Goal: Share content

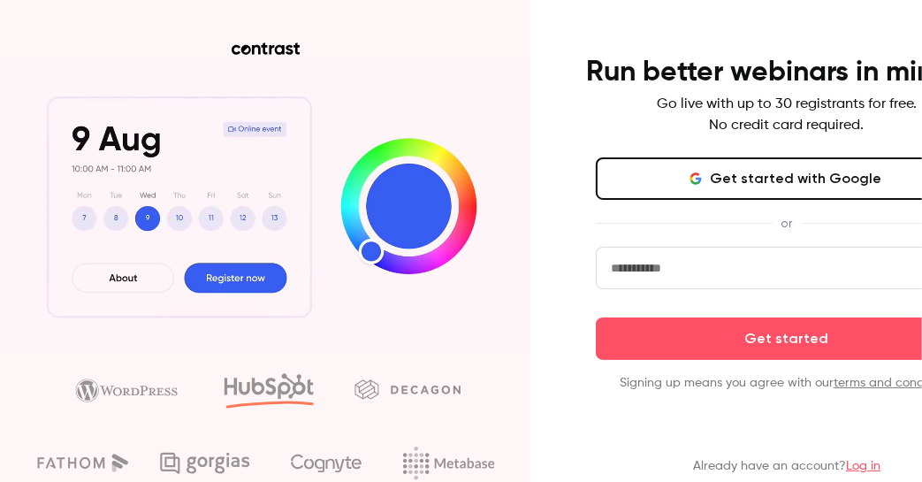
click at [863, 467] on link "Log in" at bounding box center [863, 466] width 34 height 12
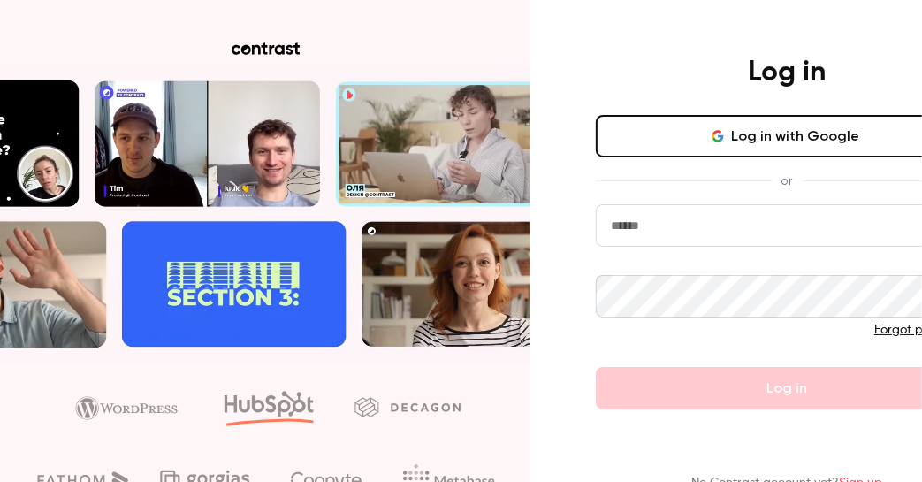
click at [650, 237] on input "email" at bounding box center [787, 225] width 382 height 42
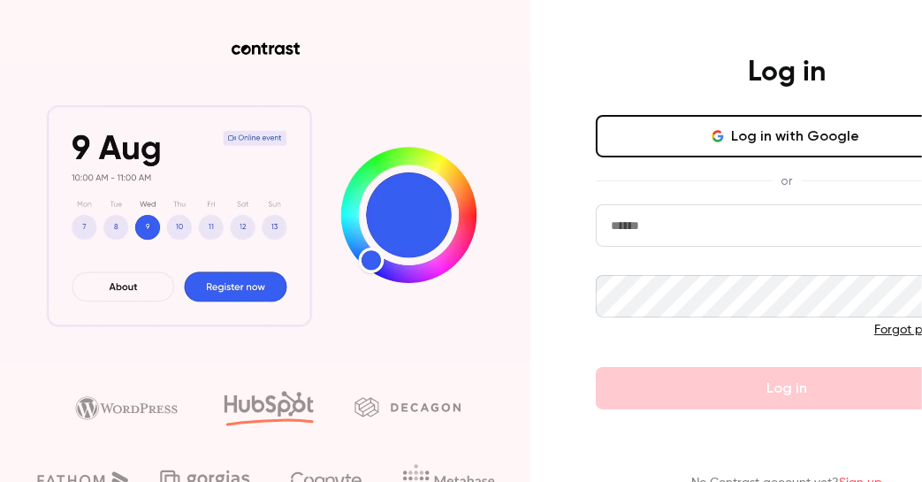
type input "**********"
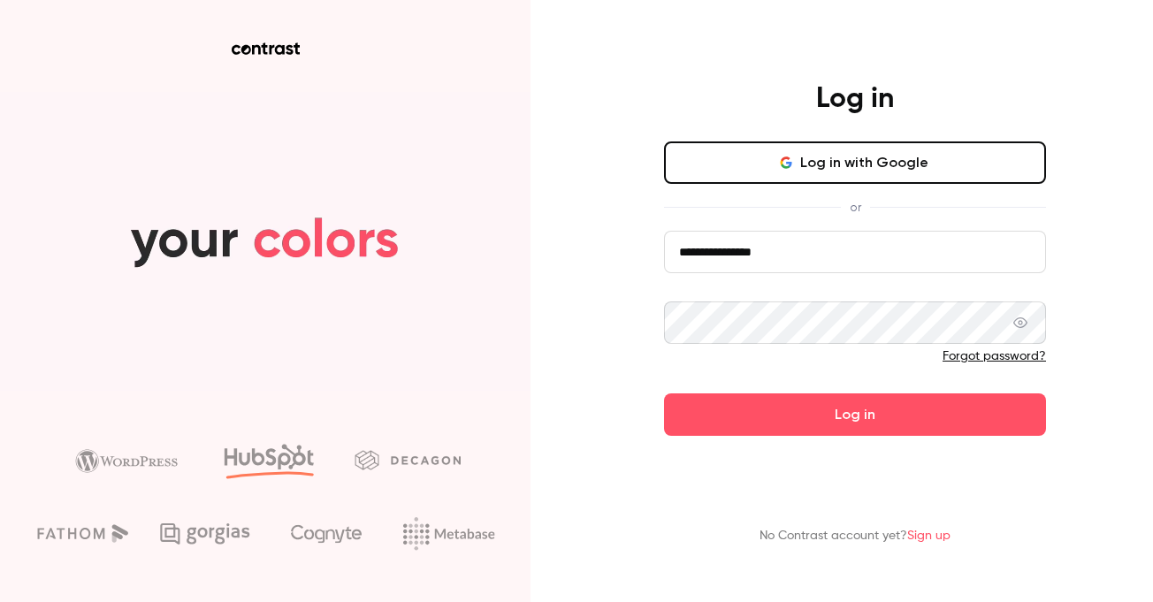
click at [921, 325] on icon at bounding box center [1020, 323] width 14 height 14
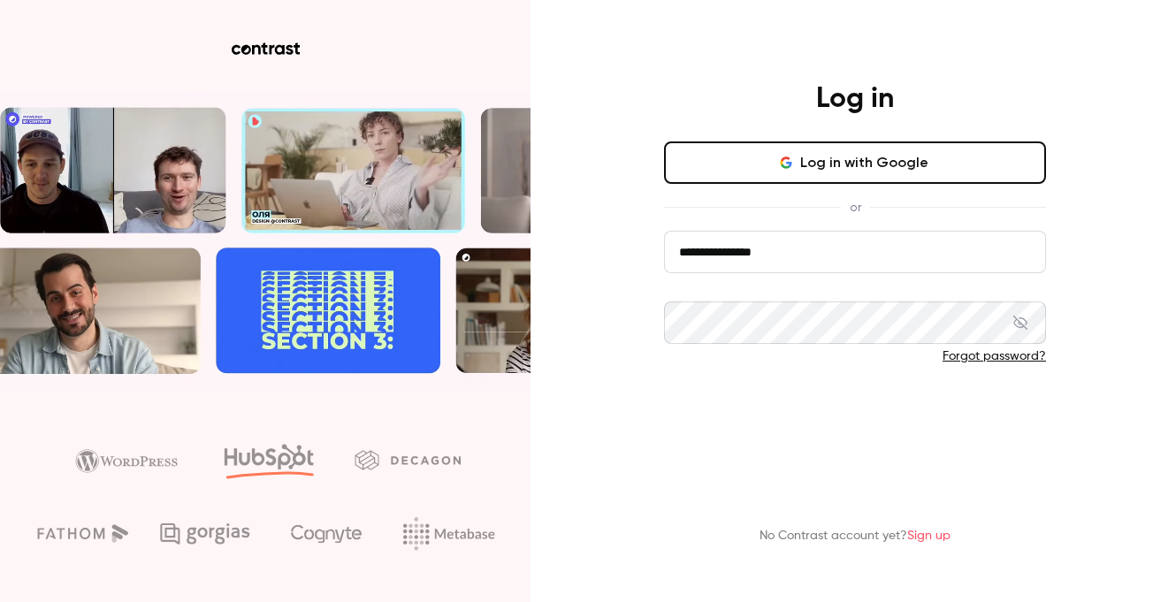
click at [841, 419] on button "Log in" at bounding box center [855, 414] width 382 height 42
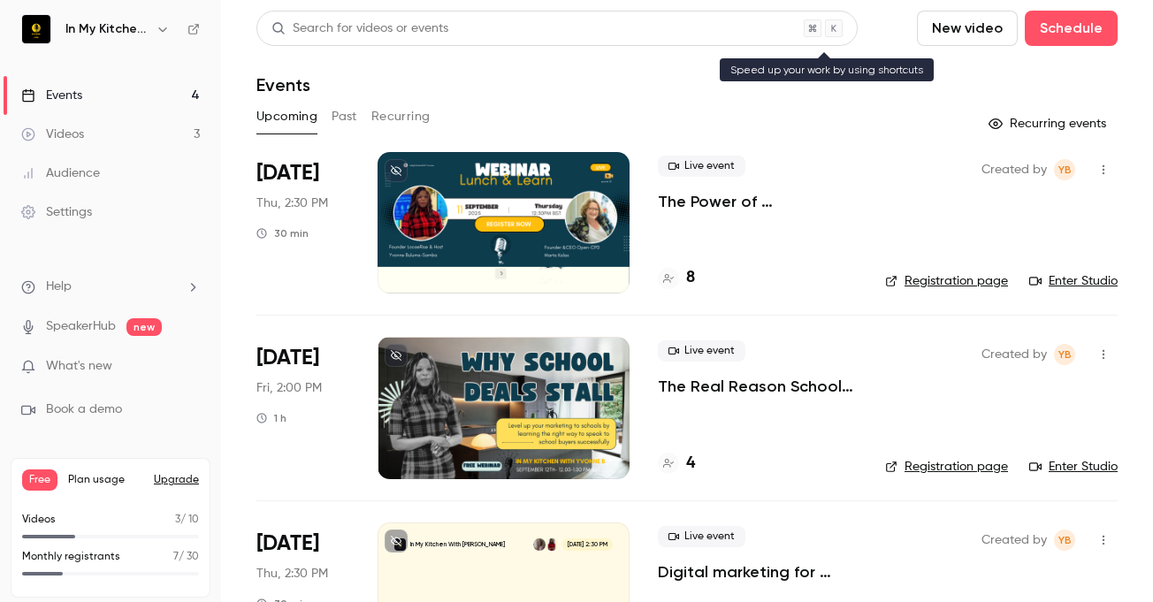
click at [379, 164] on div at bounding box center [503, 222] width 252 height 141
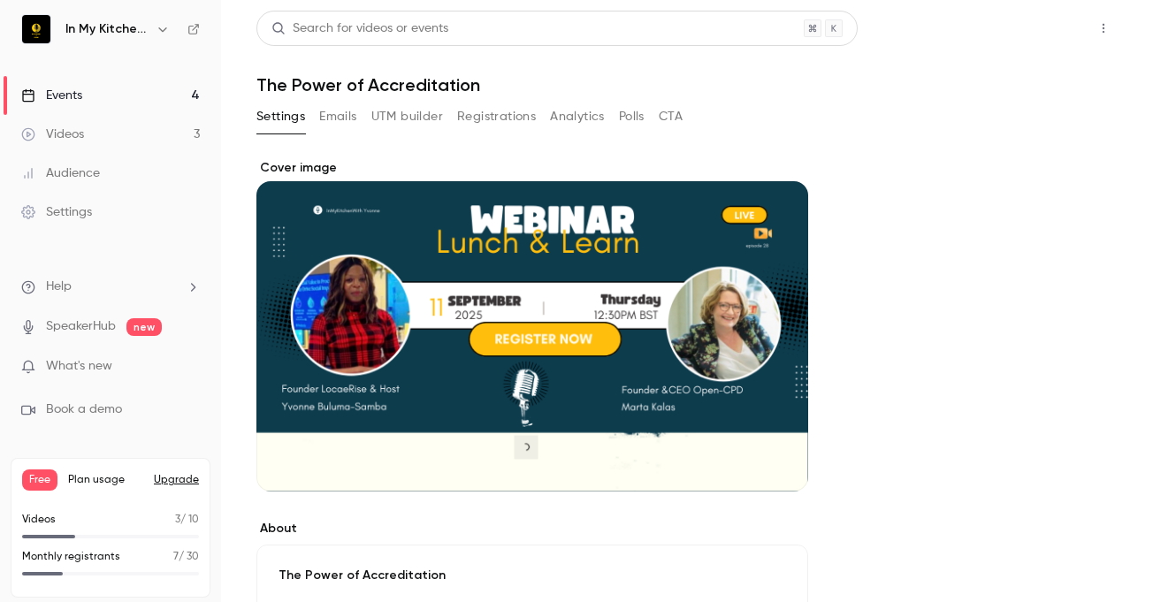
click at [921, 36] on button "Share" at bounding box center [1040, 28] width 70 height 35
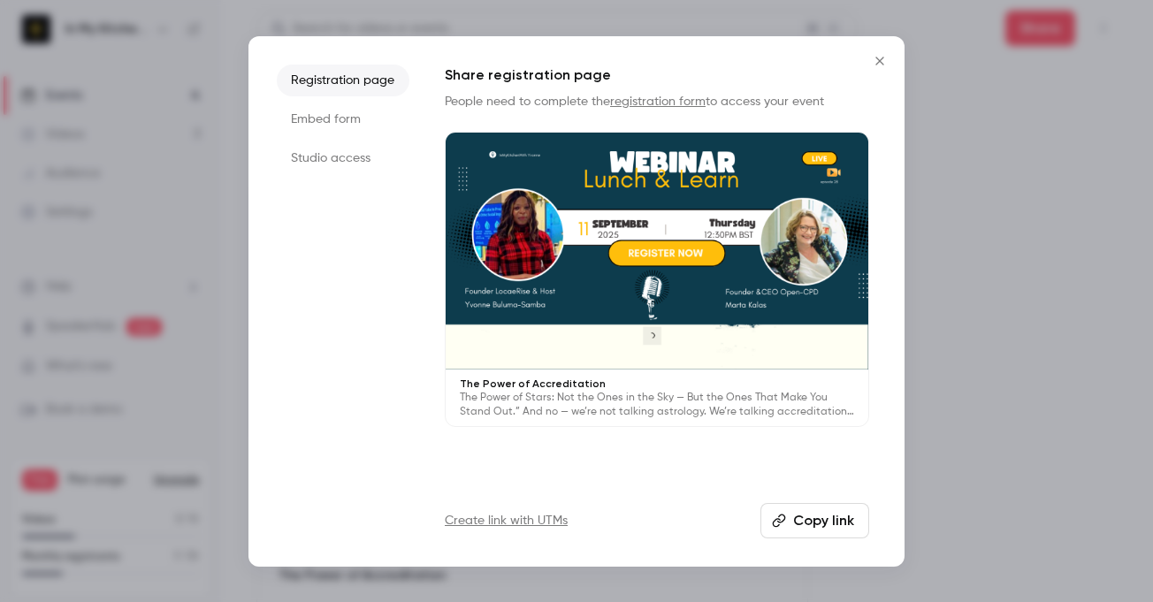
click at [350, 159] on li "Studio access" at bounding box center [343, 158] width 133 height 32
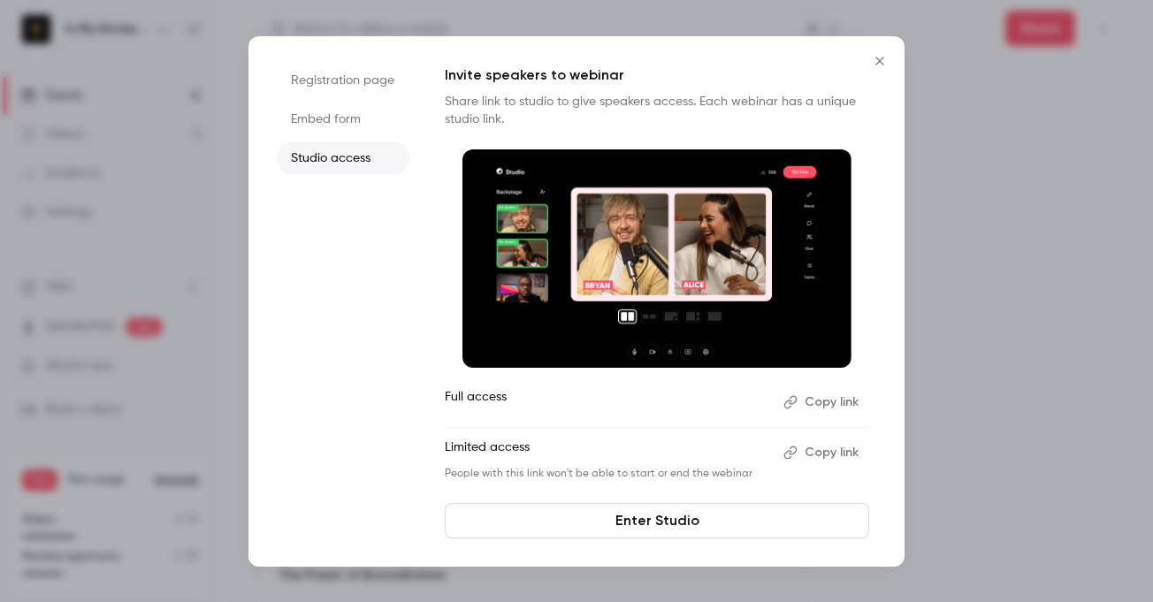
click at [819, 452] on button "Copy link" at bounding box center [822, 452] width 93 height 28
click at [886, 61] on icon "Close" at bounding box center [879, 61] width 21 height 14
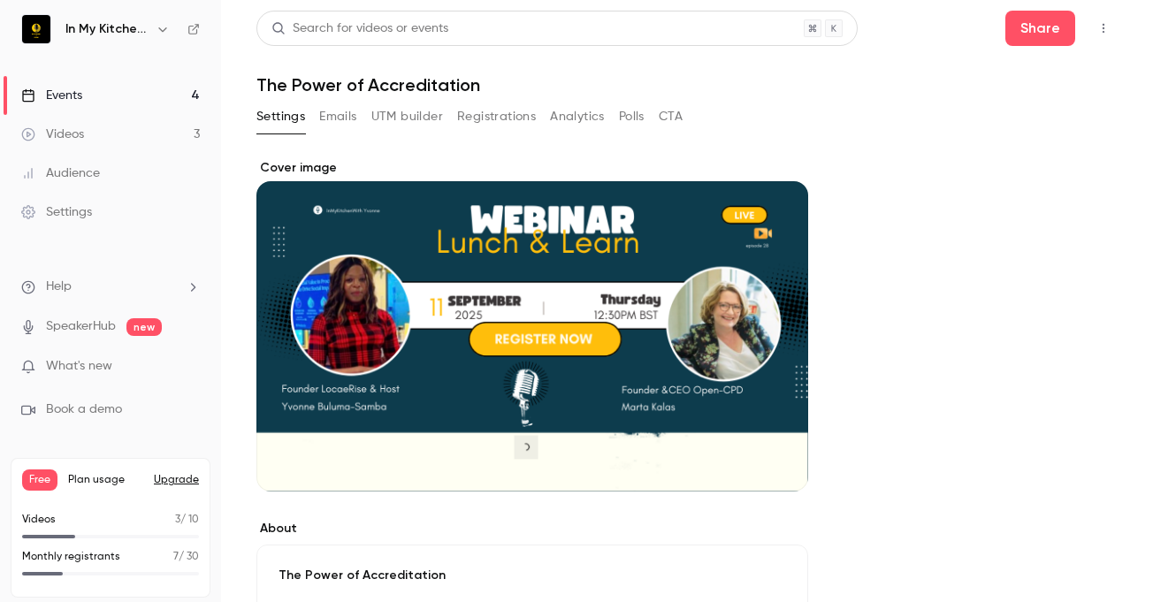
click at [63, 98] on div "Events" at bounding box center [51, 96] width 61 height 18
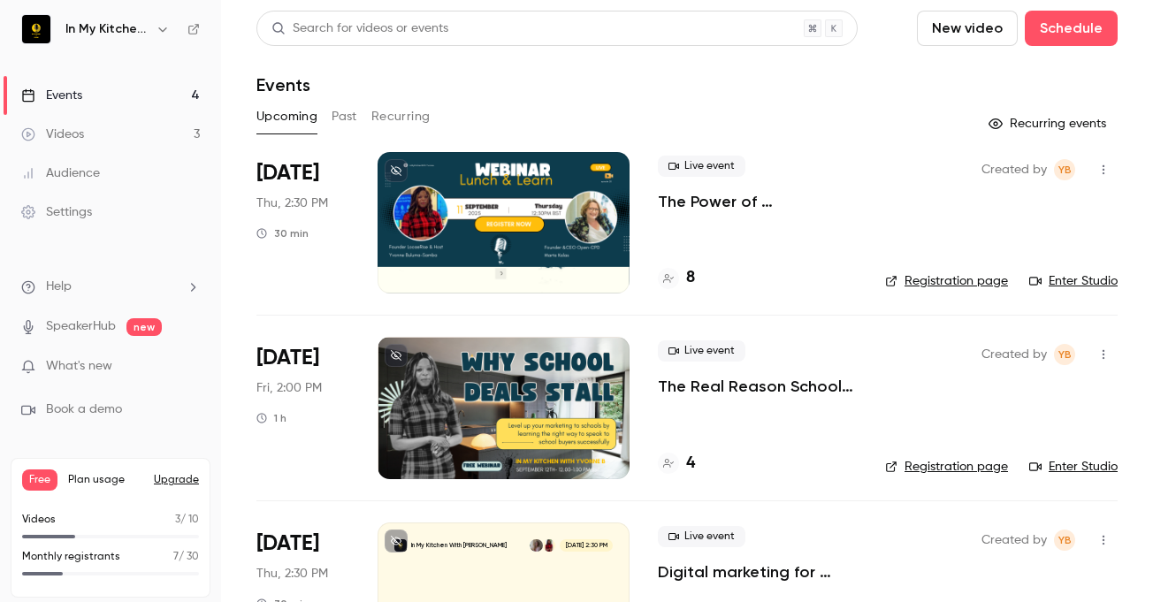
click at [662, 278] on div at bounding box center [668, 278] width 21 height 21
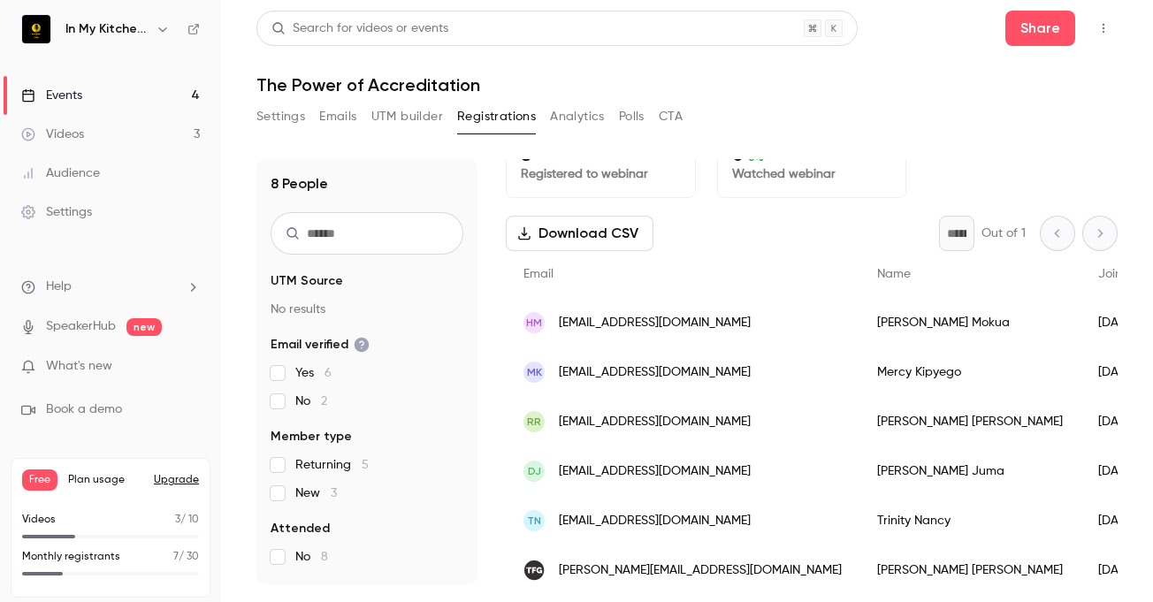
scroll to position [19, 0]
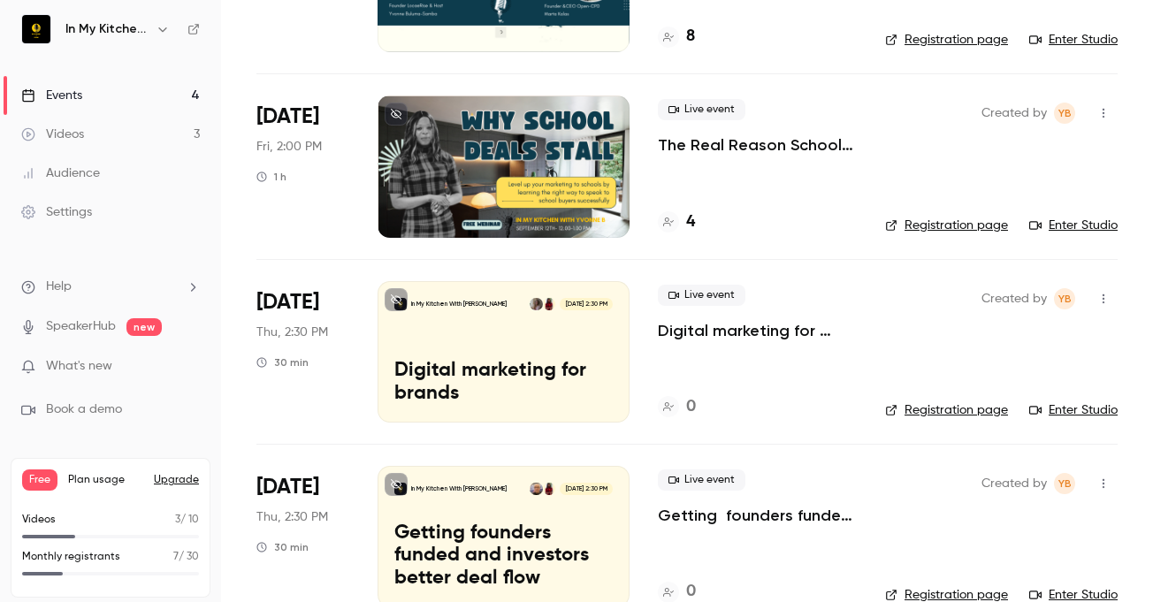
scroll to position [278, 0]
